Goal: Use online tool/utility

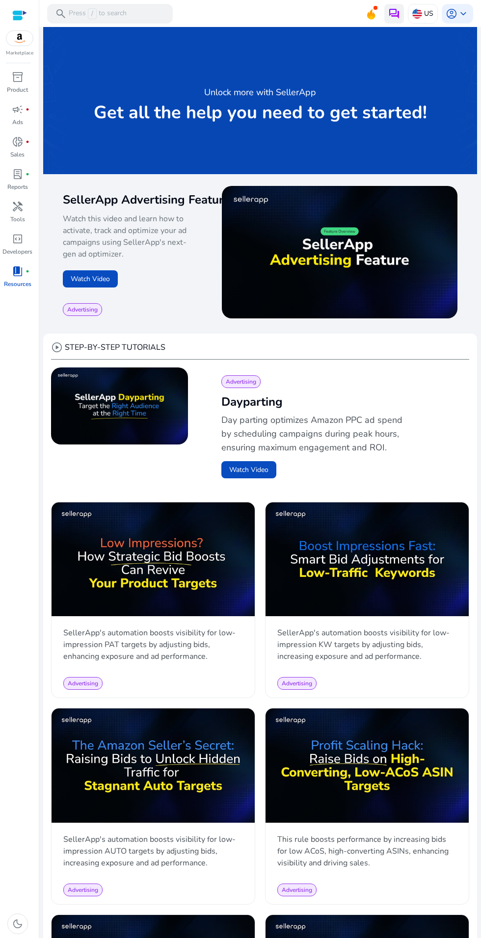
click at [388, 14] on img at bounding box center [394, 14] width 12 height 12
click at [388, 13] on img at bounding box center [394, 14] width 12 height 12
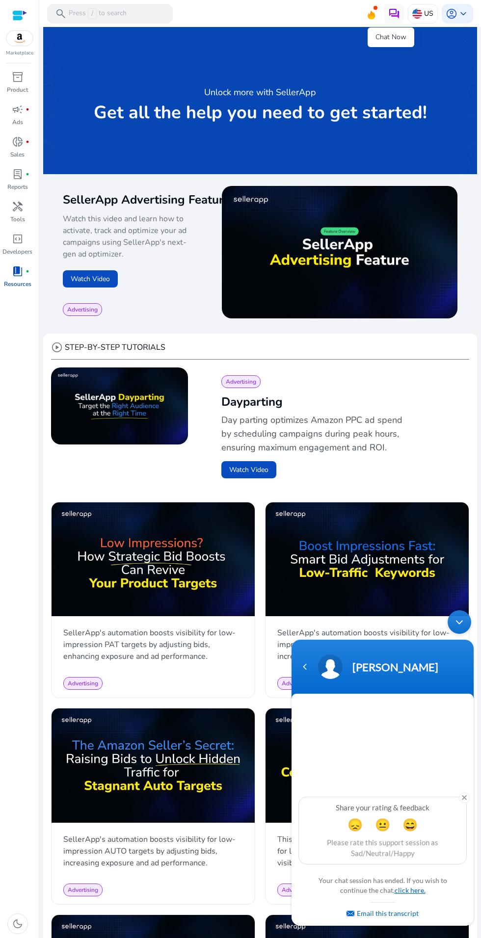
click at [424, 889] on link "click here." at bounding box center [409, 890] width 31 height 8
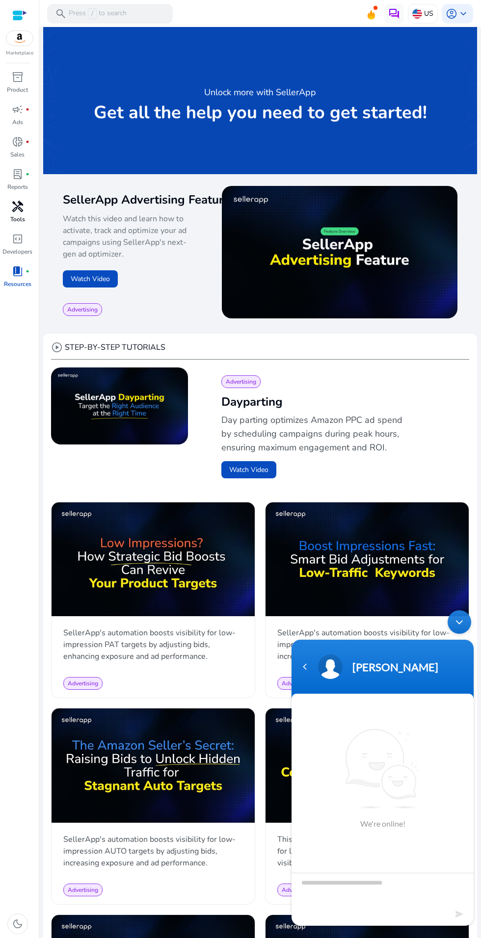
click at [17, 206] on span "handyman" at bounding box center [18, 207] width 12 height 12
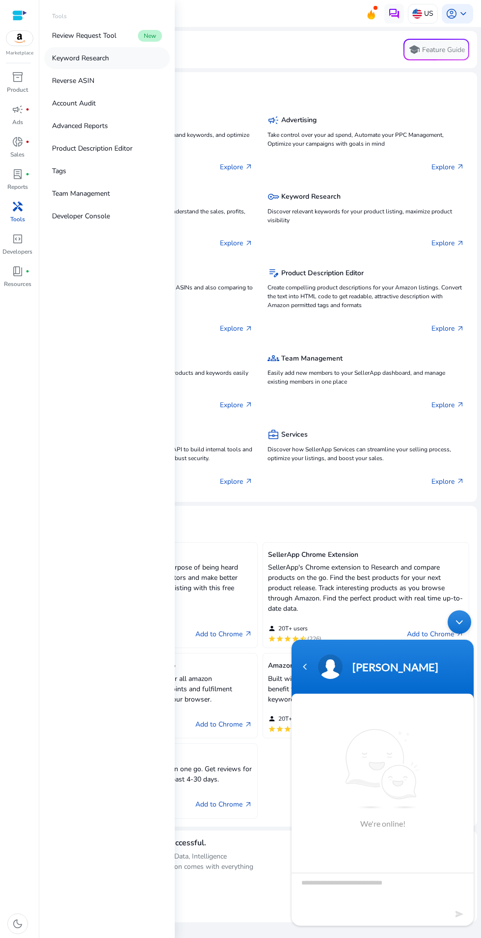
click at [127, 67] on link "Keyword Research" at bounding box center [107, 58] width 126 height 22
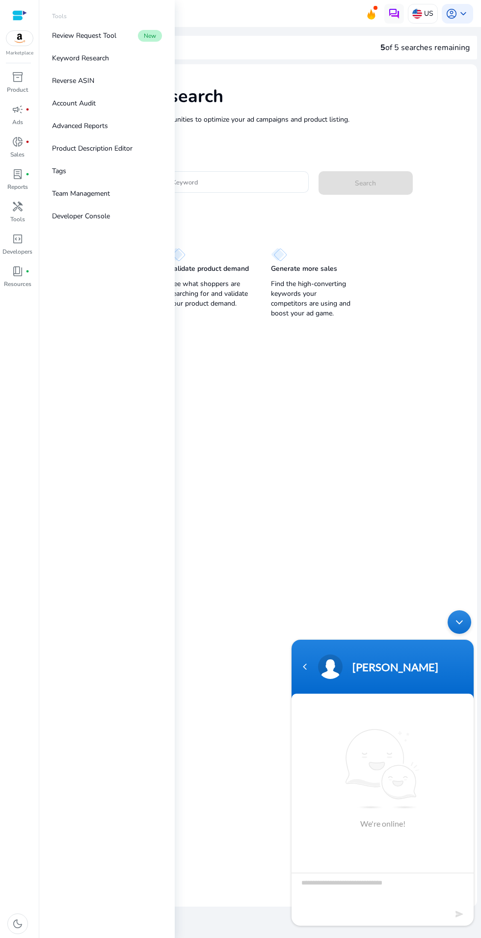
click at [332, 435] on mat-card "Keyword Research Research and find keyword opportunities to optimize your [PERS…" at bounding box center [260, 485] width 434 height 842
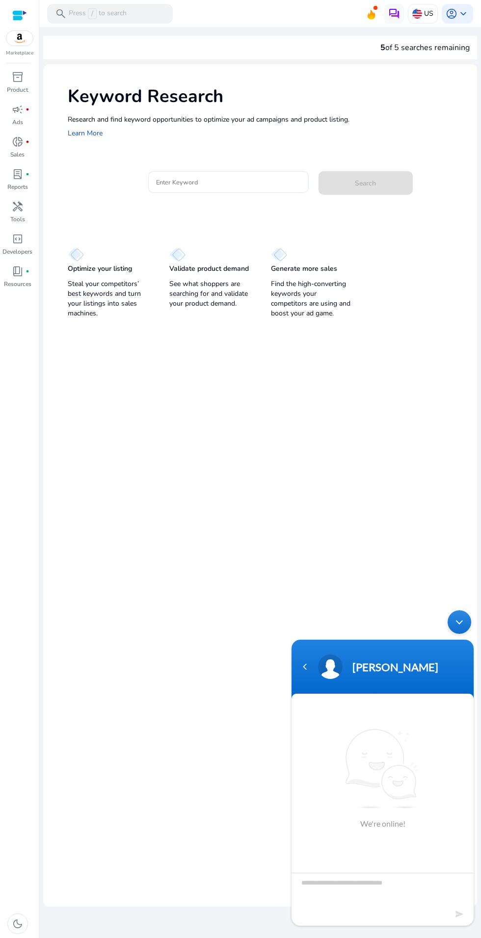
click at [470, 625] on div "Minimize live chat window" at bounding box center [459, 622] width 24 height 24
